Goal: Task Accomplishment & Management: Manage account settings

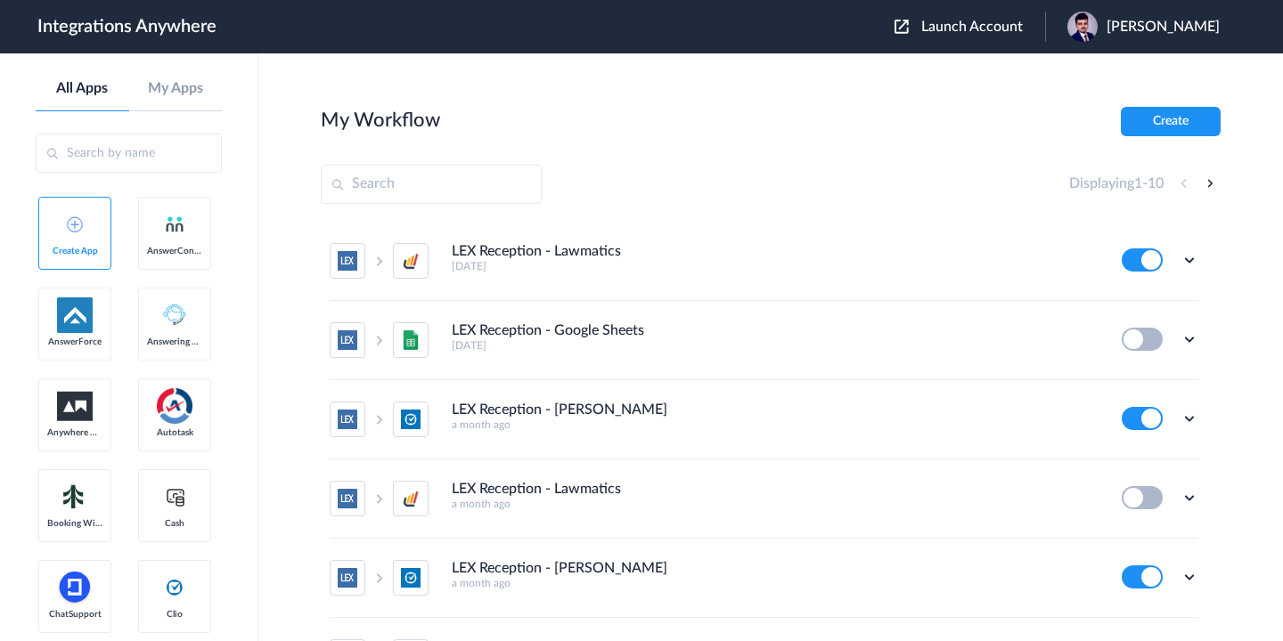
click at [956, 26] on span "Launch Account" at bounding box center [972, 27] width 102 height 14
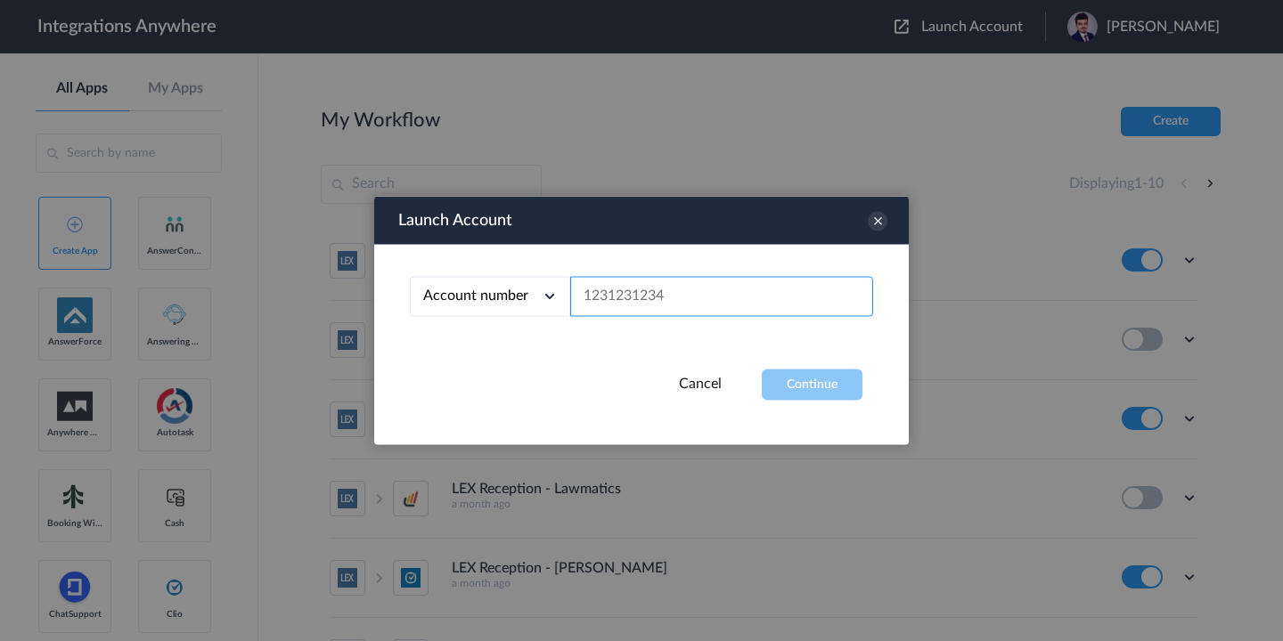
click at [621, 294] on input "text" at bounding box center [721, 297] width 303 height 40
paste input "3032269963"
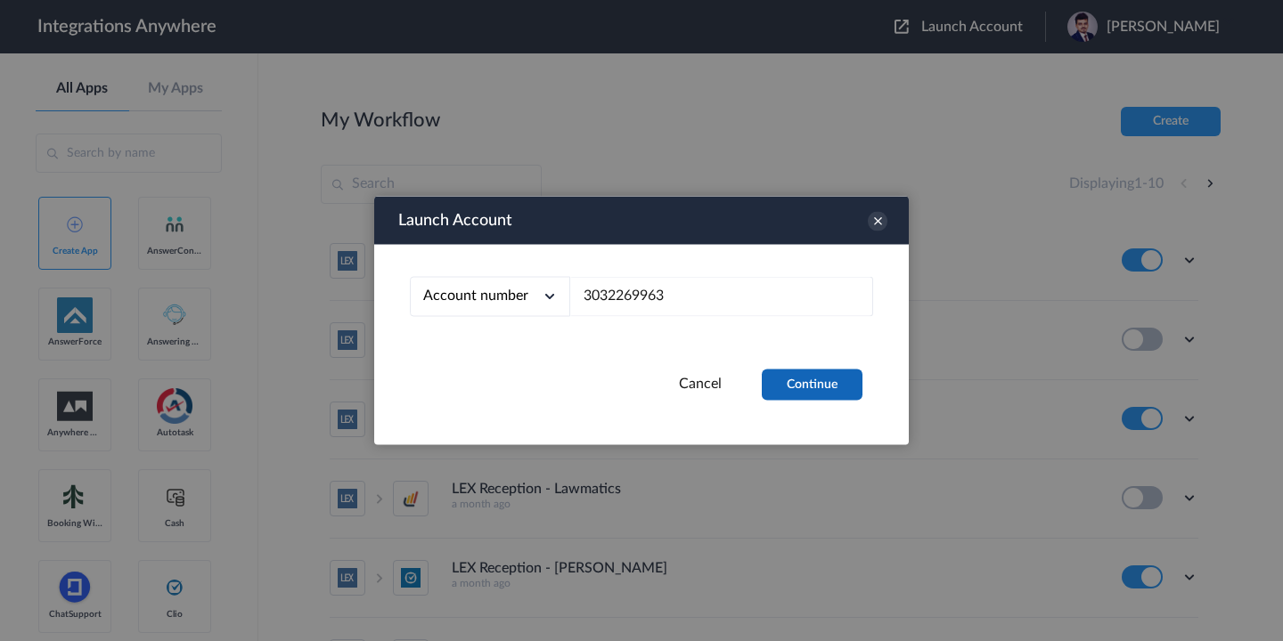
click at [810, 390] on button "Continue" at bounding box center [812, 385] width 101 height 31
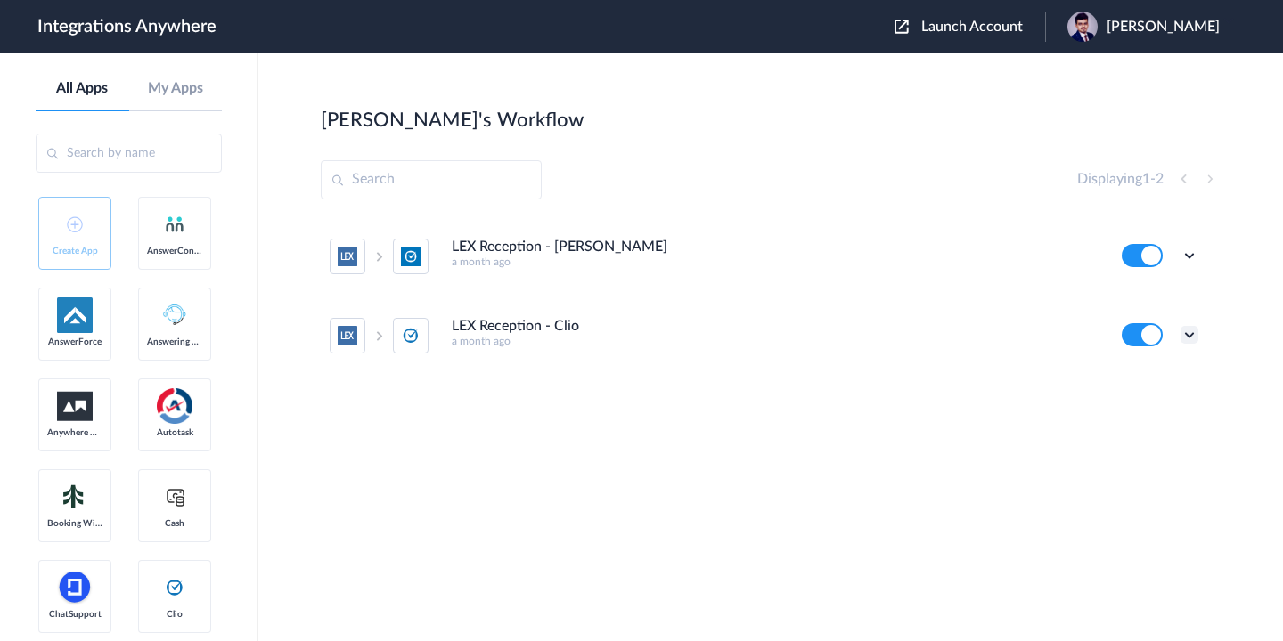
click at [1197, 334] on icon at bounding box center [1189, 335] width 18 height 18
click at [1116, 451] on li "Delete" at bounding box center [1140, 442] width 116 height 33
click at [1116, 451] on span "Are you sure?" at bounding box center [1127, 450] width 63 height 28
click at [1190, 259] on icon at bounding box center [1189, 256] width 18 height 18
click at [1142, 372] on li "Delete" at bounding box center [1140, 362] width 116 height 33
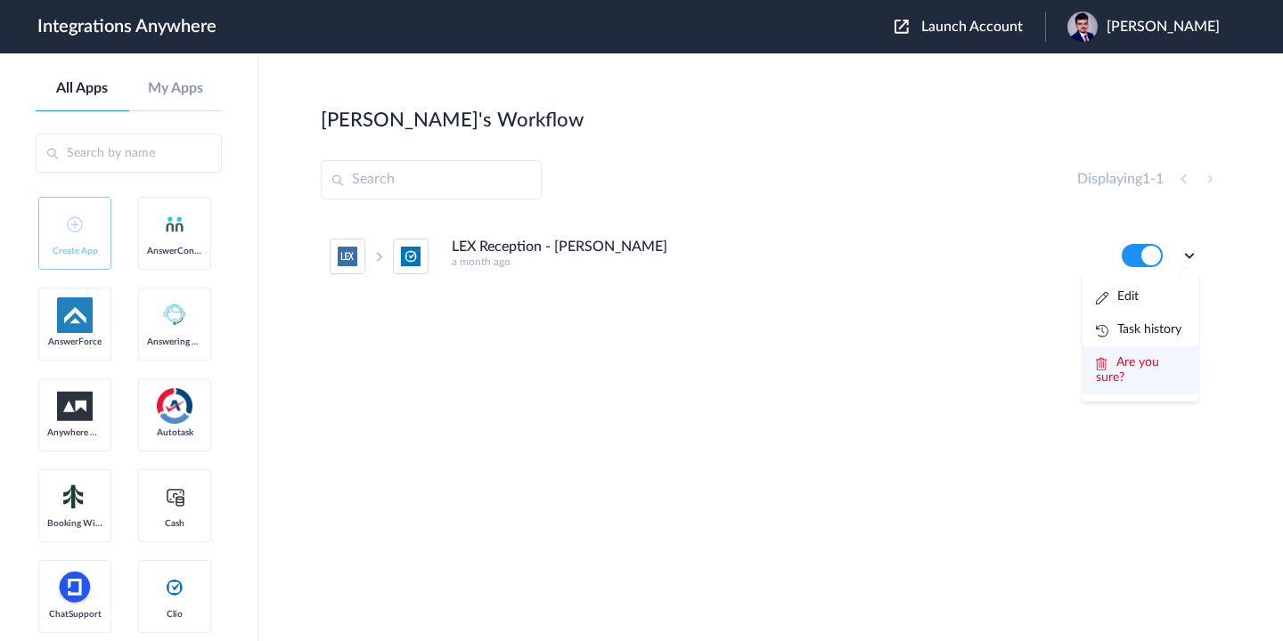
click at [1131, 375] on li "Are you sure?" at bounding box center [1140, 370] width 116 height 48
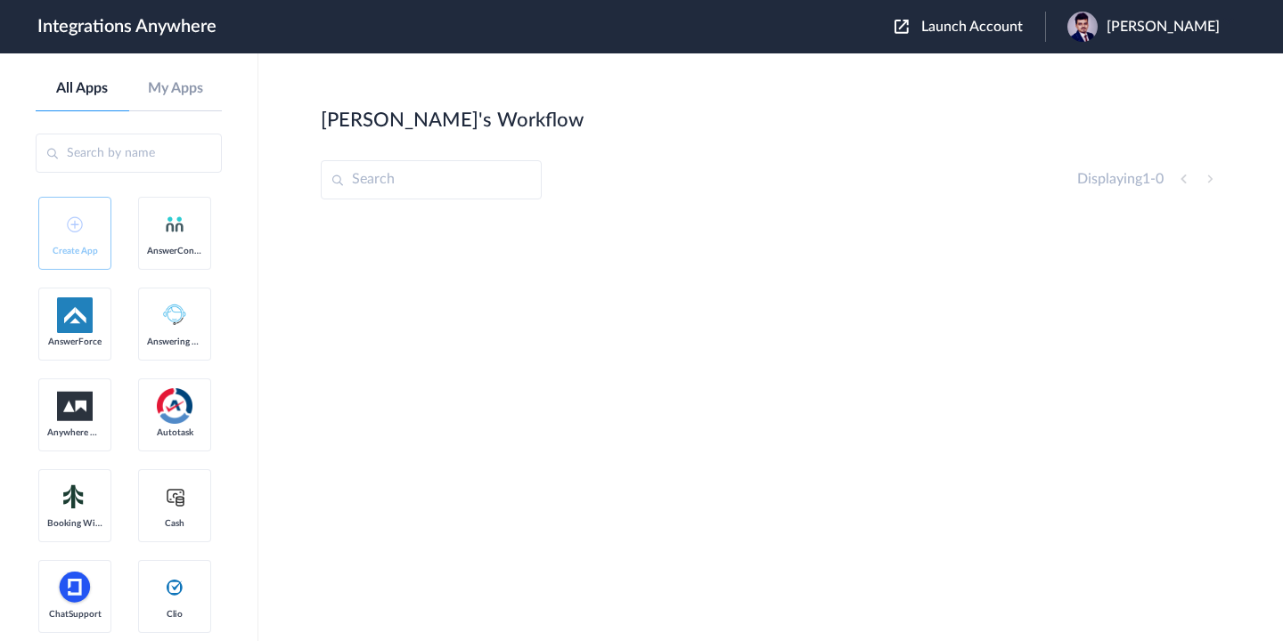
click at [948, 25] on span "Launch Account" at bounding box center [972, 27] width 102 height 14
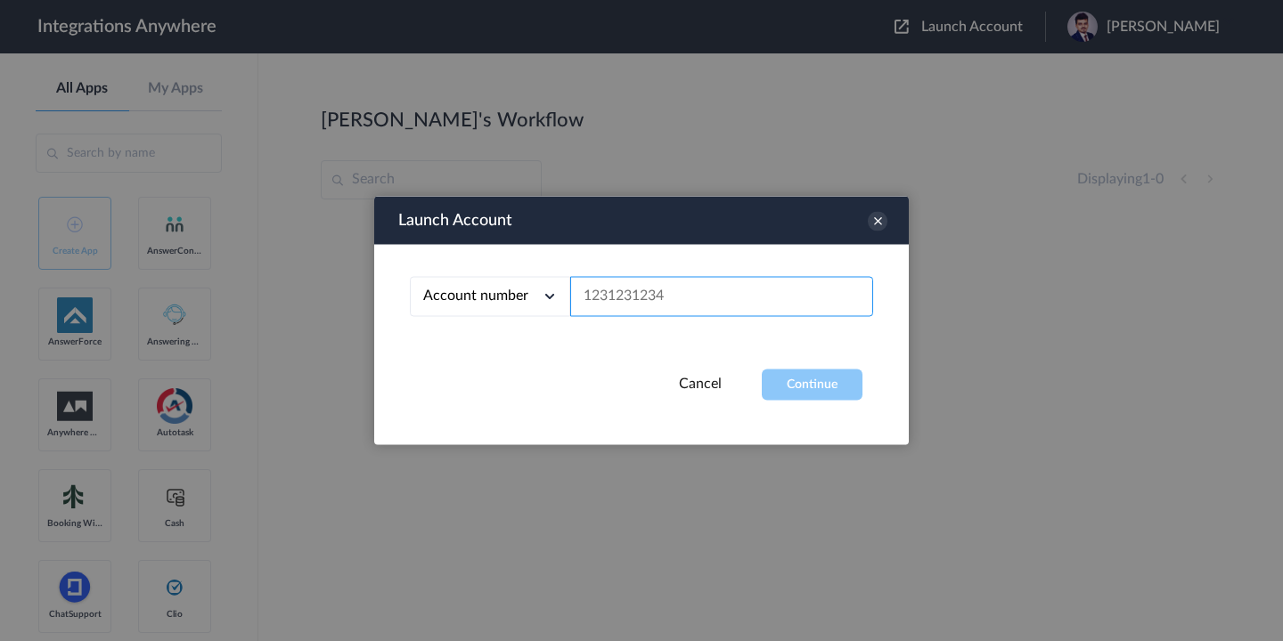
click at [736, 294] on input "text" at bounding box center [721, 297] width 303 height 40
paste input "3032269963"
type input "3032269963"
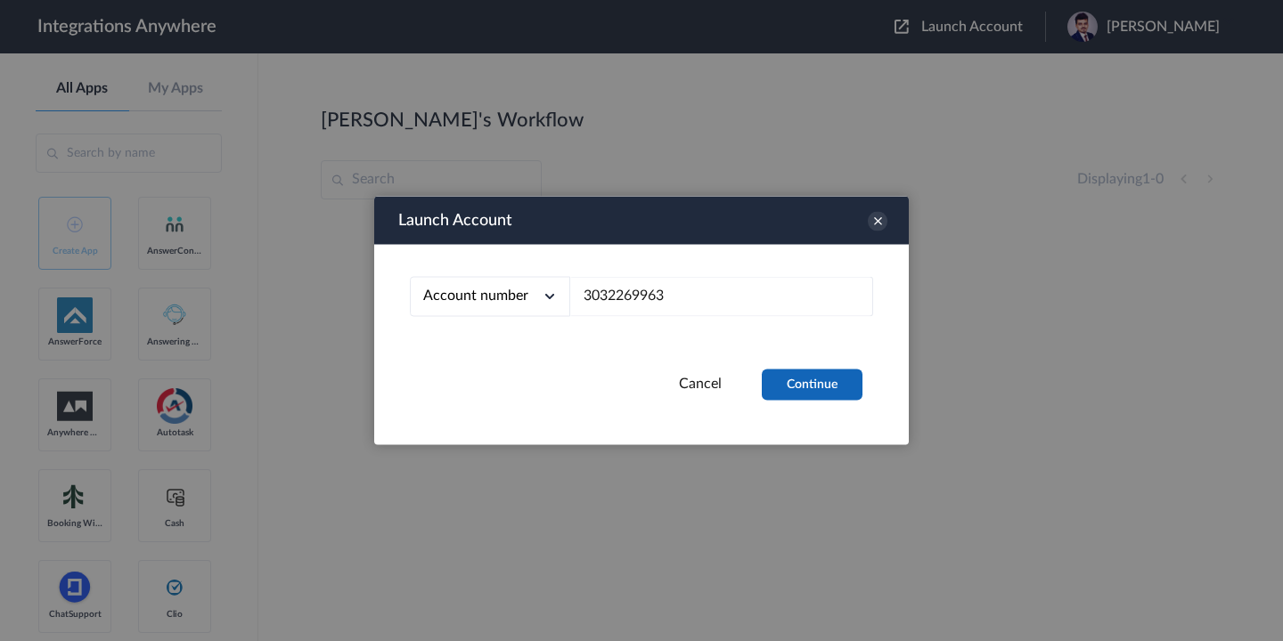
click at [803, 372] on button "Continue" at bounding box center [812, 385] width 101 height 31
